Goal: Check status: Check status

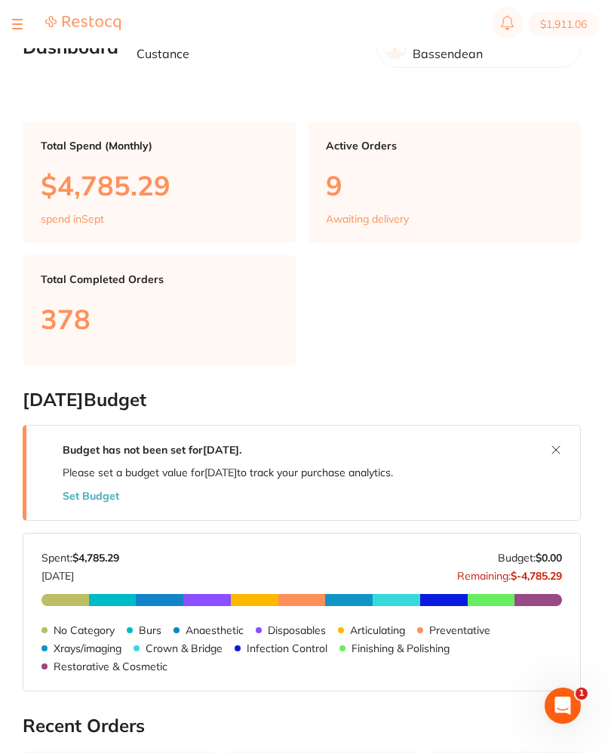
click at [21, 54] on div "$1,911.06 Absolute Smiles Bassend... Switch account Absolute Smiles Bassendean …" at bounding box center [305, 353] width 611 height 706
click at [26, 50] on h2 "Dashboard" at bounding box center [71, 47] width 96 height 21
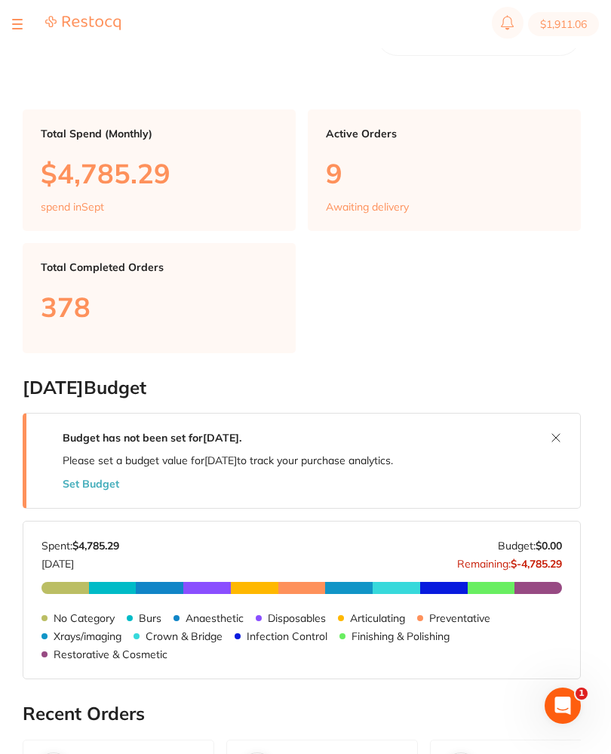
scroll to position [11, 0]
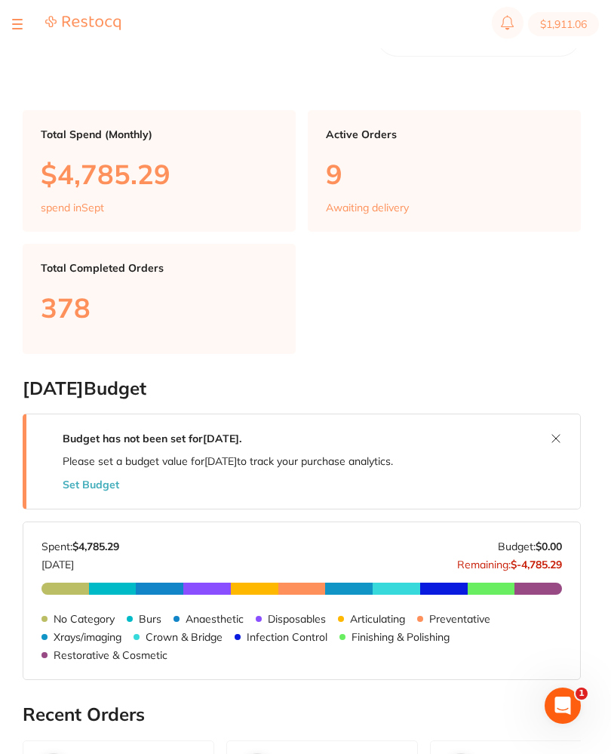
click at [22, 20] on div at bounding box center [17, 24] width 11 height 18
click at [21, 20] on div at bounding box center [17, 24] width 11 height 18
click at [13, 23] on button at bounding box center [17, 24] width 11 height 2
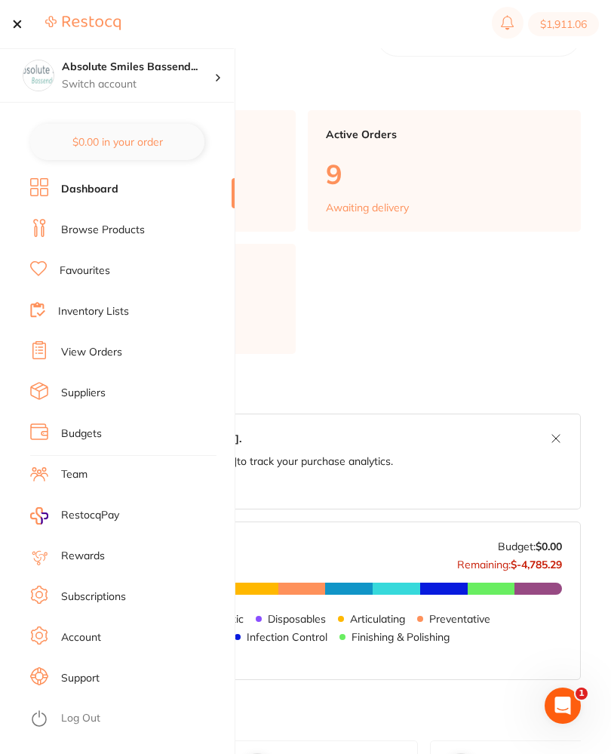
click at [78, 354] on link "View Orders" at bounding box center [91, 352] width 61 height 15
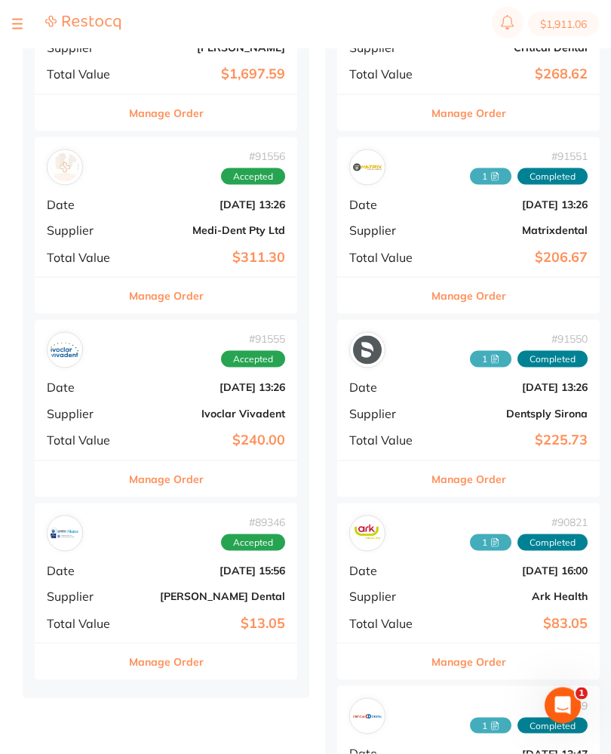
scroll to position [1185, 0]
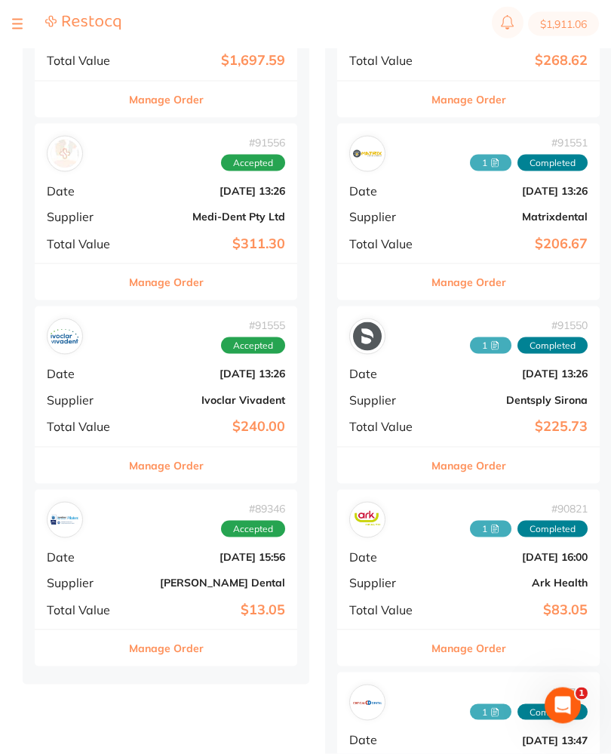
click at [120, 374] on div "# 91555 Accepted Date [DATE] 13:26 Supplier Ivoclar Vivadent Total Value $240.00" at bounding box center [166, 376] width 263 height 140
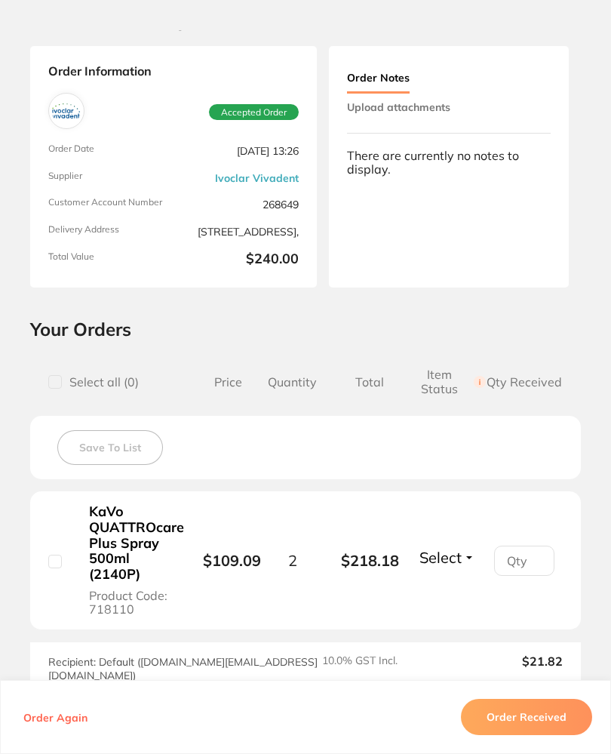
click at [438, 104] on button "Upload attachments" at bounding box center [398, 107] width 103 height 27
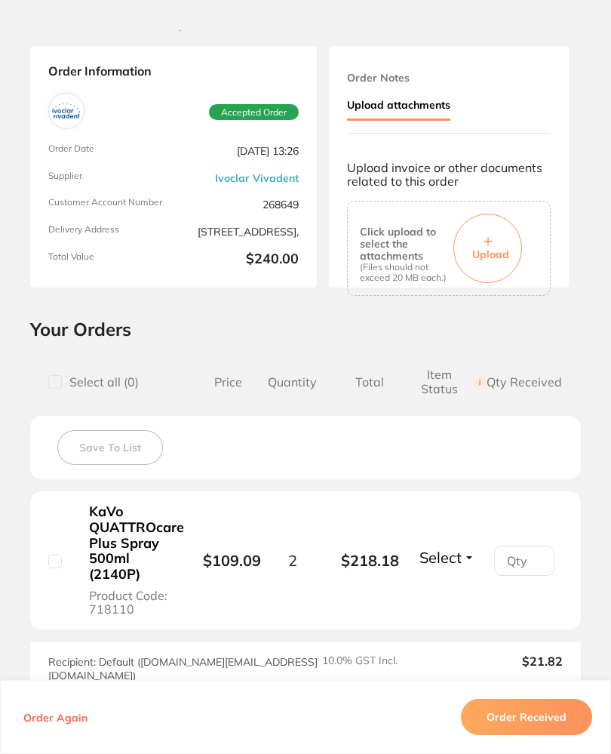
click at [493, 237] on button "Upload" at bounding box center [488, 248] width 69 height 69
click at [493, 251] on span "Upload" at bounding box center [490, 254] width 37 height 14
click at [558, 735] on button "Order Received" at bounding box center [526, 717] width 131 height 36
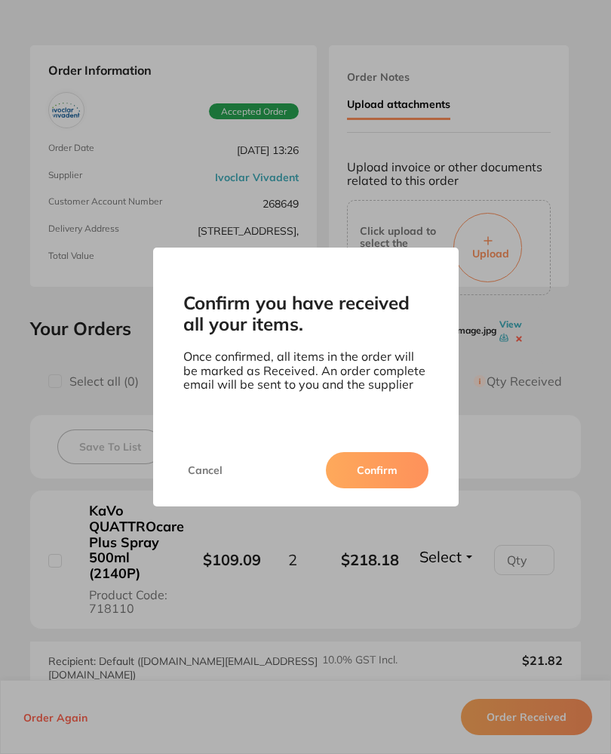
click at [401, 475] on button "Confirm" at bounding box center [377, 470] width 103 height 36
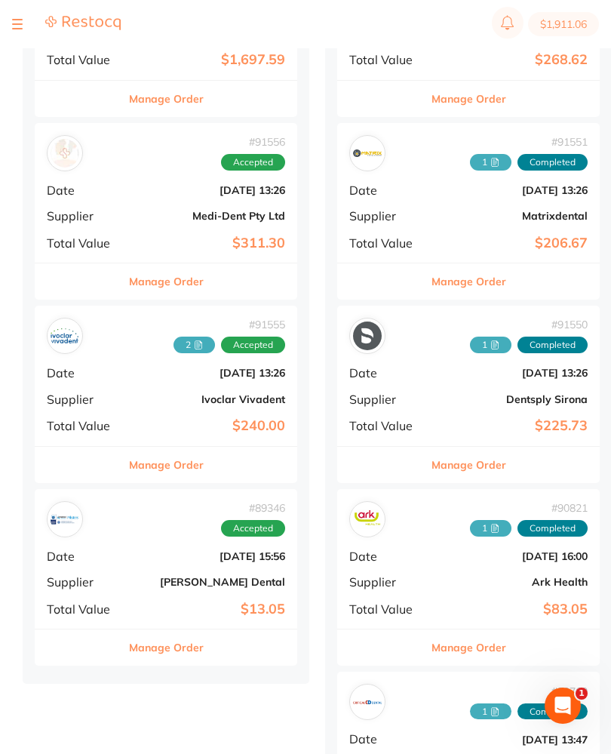
click at [9, 13] on section "$1,911.06" at bounding box center [305, 24] width 611 height 48
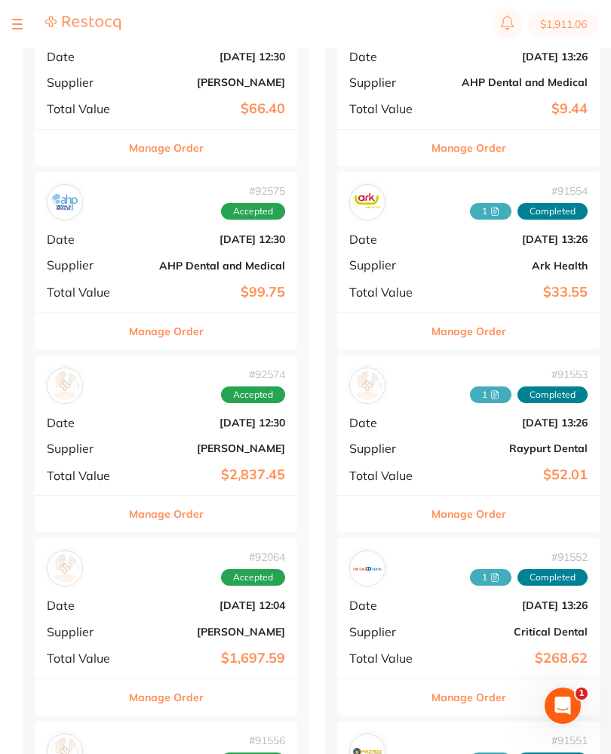
scroll to position [585, 0]
